Goal: Find specific page/section: Find specific page/section

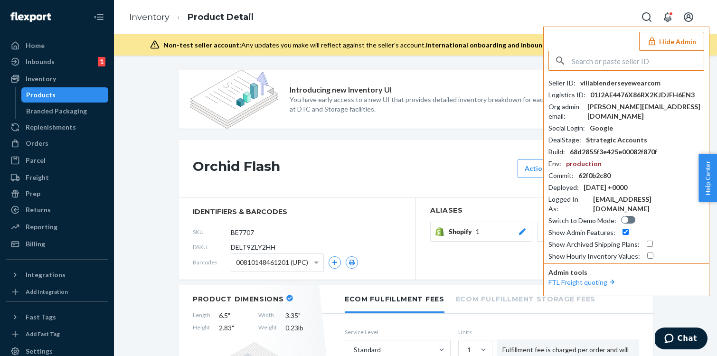
click at [596, 61] on input "text" at bounding box center [638, 60] width 132 height 19
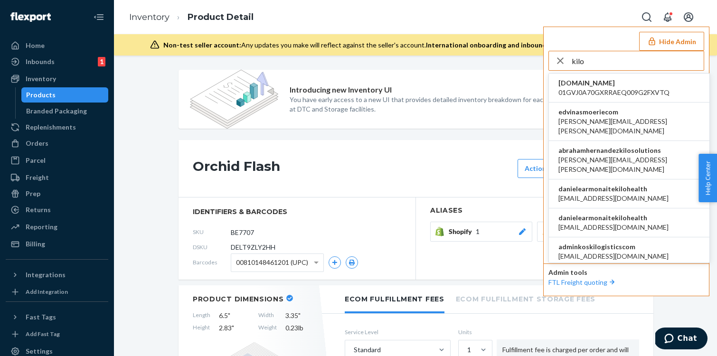
type input "kilo"
click at [601, 223] on span "[EMAIL_ADDRESS][DOMAIN_NAME]" at bounding box center [614, 227] width 110 height 9
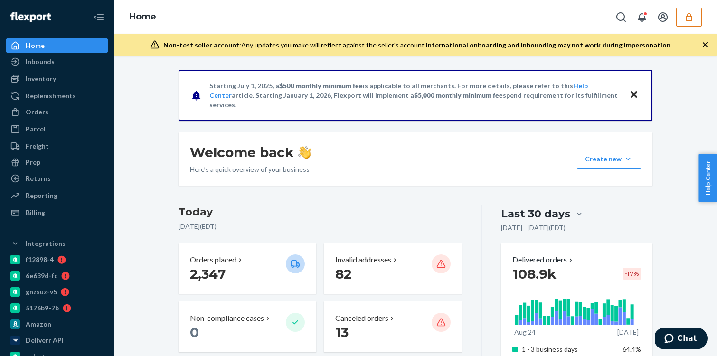
click at [686, 17] on icon "button" at bounding box center [689, 17] width 6 height 8
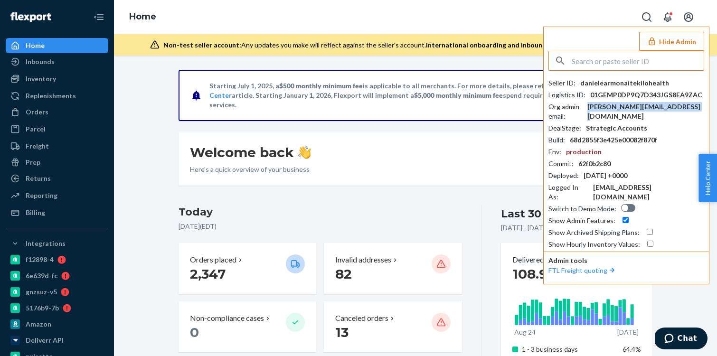
click at [671, 109] on div "daniele.armonaite@kilo.health" at bounding box center [646, 111] width 117 height 19
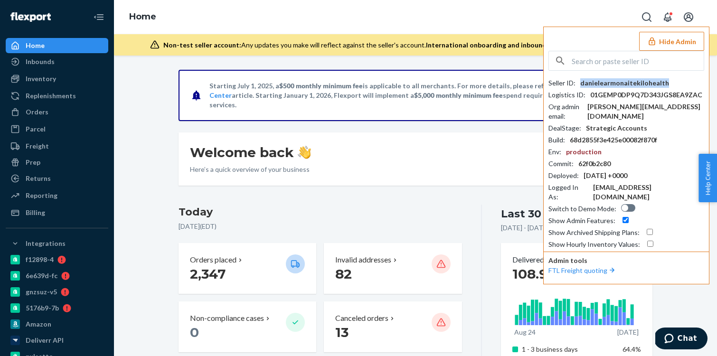
click at [593, 81] on div "danielearmonaitekilohealth" at bounding box center [624, 82] width 89 height 9
